Goal: Task Accomplishment & Management: Use online tool/utility

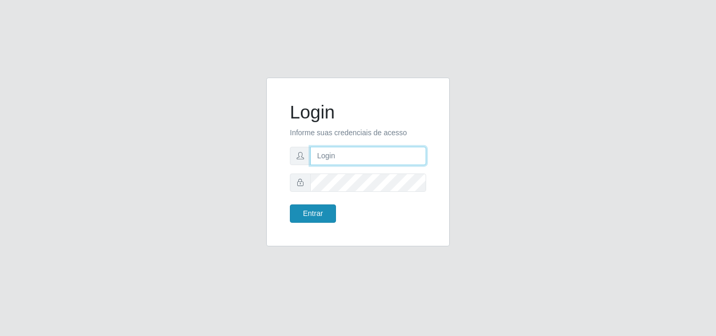
type input "[EMAIL_ADDRESS][DOMAIN_NAME]"
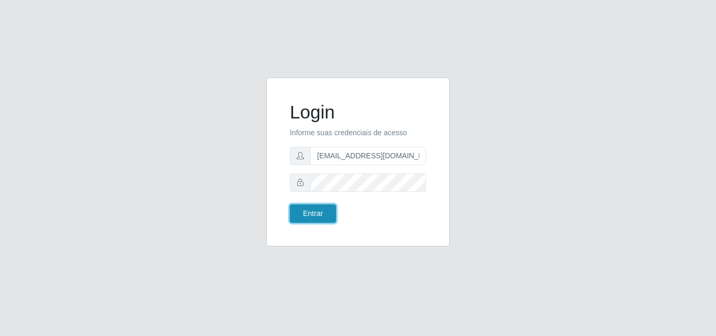
click at [293, 213] on button "Entrar" at bounding box center [313, 213] width 46 height 18
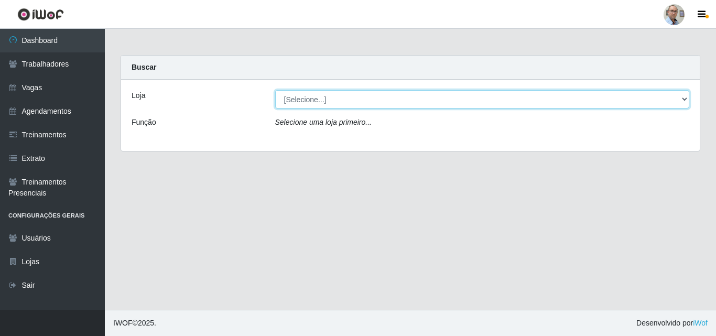
click at [373, 98] on select "[Selecione...] Mar Vermelho - Loja 04" at bounding box center [482, 99] width 414 height 18
select select "251"
click at [275, 90] on select "[Selecione...] Mar Vermelho - Loja 04" at bounding box center [482, 99] width 414 height 18
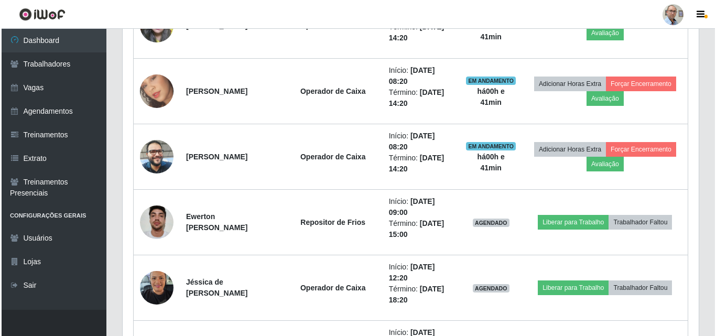
scroll to position [681, 0]
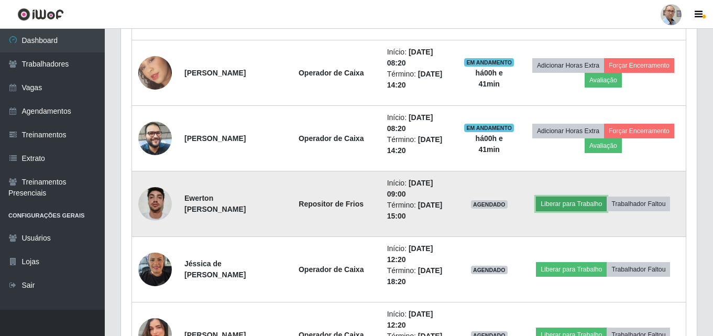
click at [551, 200] on button "Liberar para Trabalho" at bounding box center [571, 203] width 71 height 15
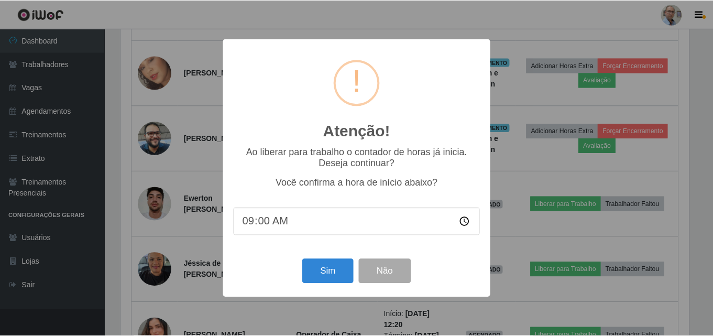
scroll to position [217, 570]
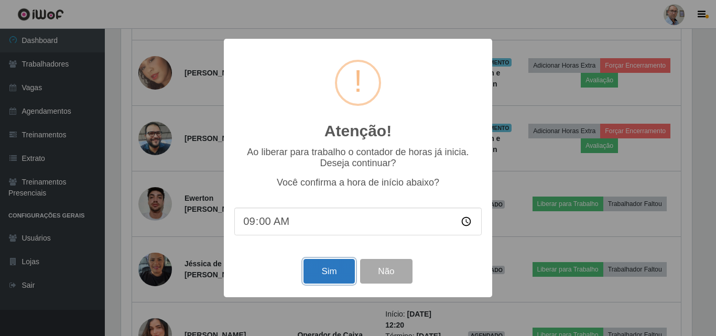
click at [329, 269] on button "Sim" at bounding box center [328, 271] width 51 height 25
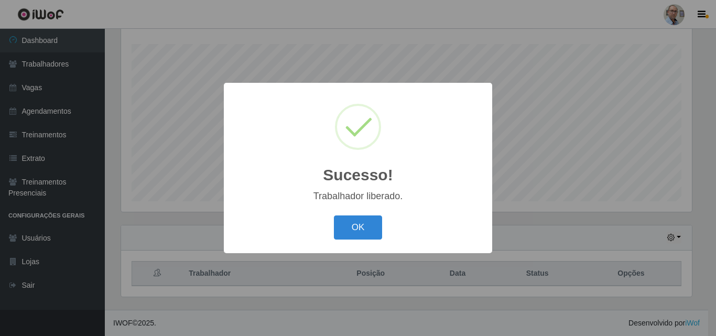
click at [334, 215] on button "OK" at bounding box center [358, 227] width 49 height 25
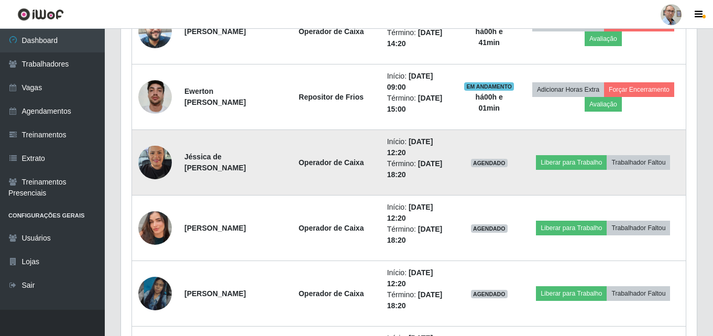
scroll to position [802, 0]
